Goal: Transaction & Acquisition: Purchase product/service

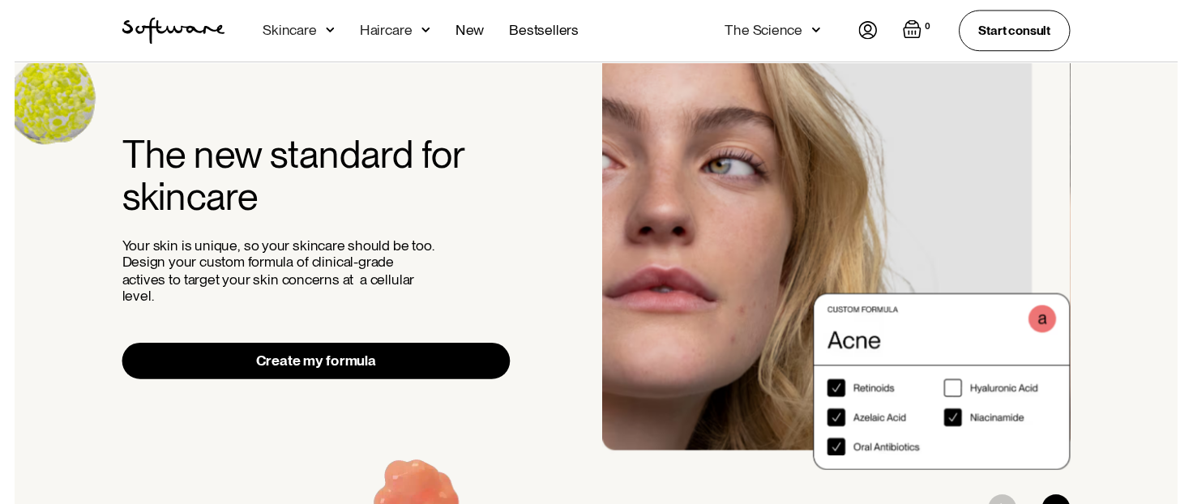
scroll to position [75, 0]
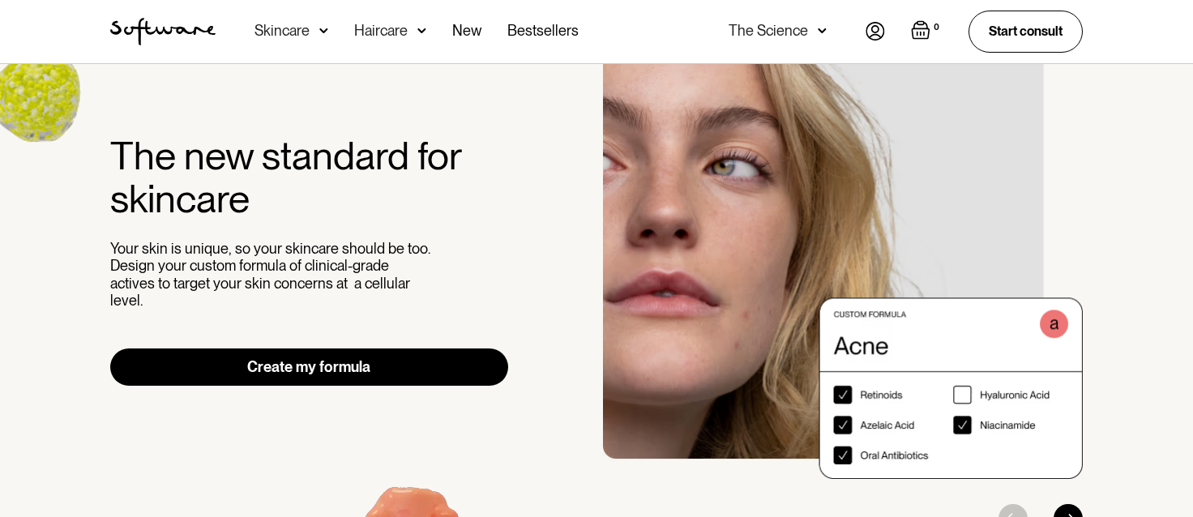
click at [308, 32] on div "Skincare" at bounding box center [281, 31] width 55 height 16
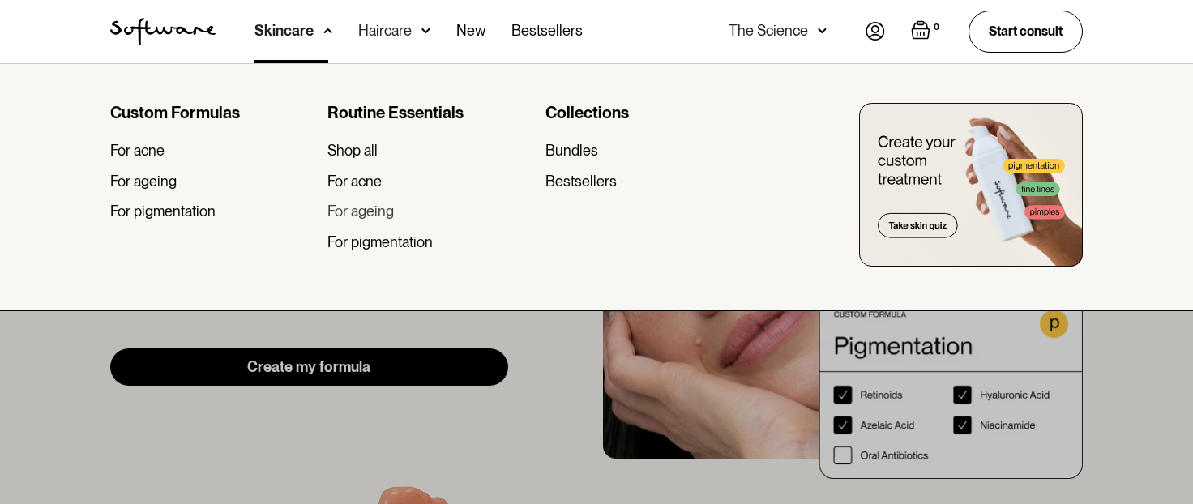
click at [363, 203] on div "For ageing" at bounding box center [360, 212] width 66 height 18
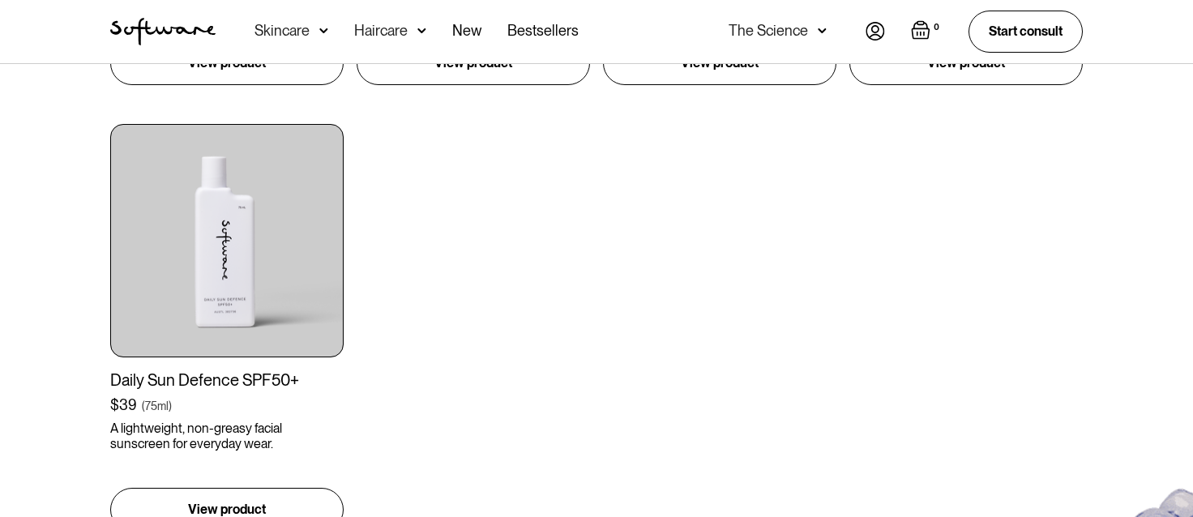
scroll to position [1619, 0]
